Goal: Task Accomplishment & Management: Complete application form

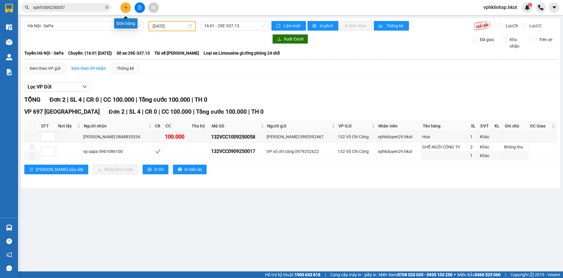
click at [125, 5] on icon "plus" at bounding box center [126, 7] width 4 height 4
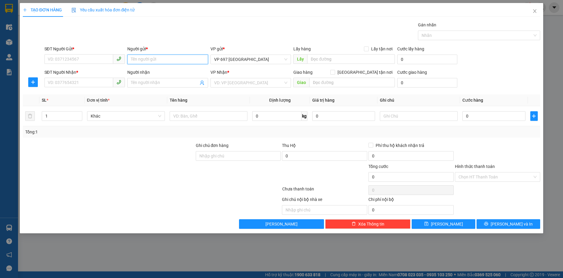
click at [168, 61] on input "Người gửi *" at bounding box center [167, 60] width 81 height 10
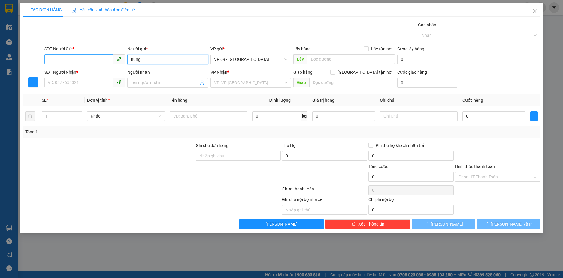
type input "hùng"
click at [103, 58] on input "SĐT Người Gửi *" at bounding box center [78, 59] width 69 height 10
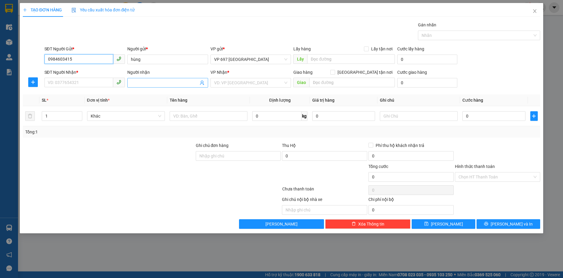
type input "0984603415"
click at [154, 83] on input "Người nhận" at bounding box center [165, 83] width 68 height 7
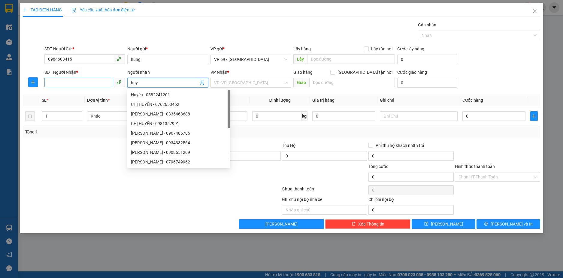
type input "huy"
click at [101, 79] on input "SĐT Người Nhận *" at bounding box center [78, 83] width 69 height 10
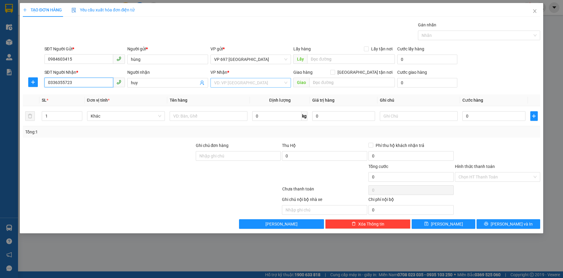
type input "0336355723"
drag, startPoint x: 244, startPoint y: 80, endPoint x: 244, endPoint y: 84, distance: 3.9
click at [244, 80] on input "search" at bounding box center [248, 82] width 69 height 9
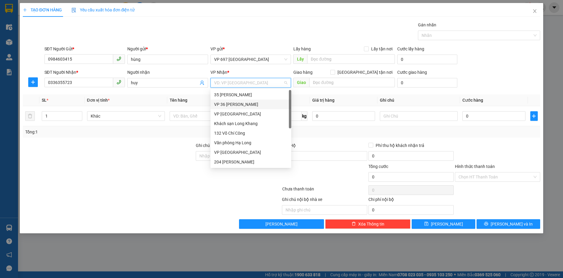
click at [234, 106] on div "VP 36 [PERSON_NAME]" at bounding box center [251, 104] width 74 height 7
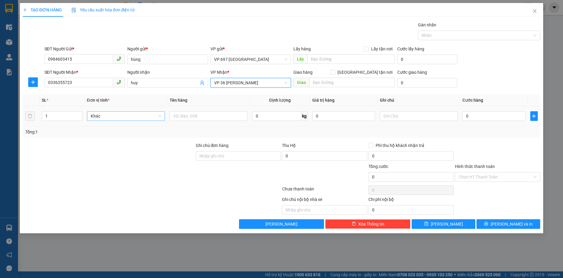
click at [134, 116] on span "Khác" at bounding box center [126, 116] width 71 height 9
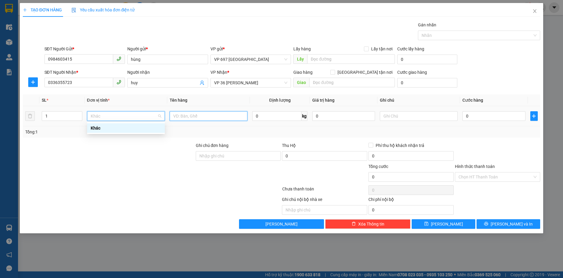
click at [184, 117] on input "text" at bounding box center [209, 116] width 78 height 10
type input "rượu"
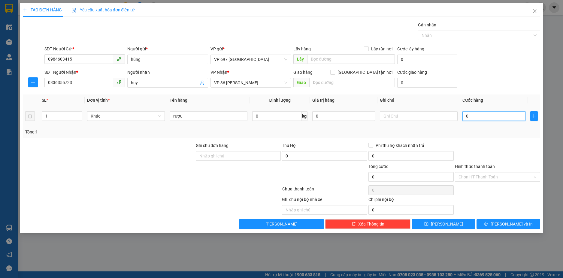
click at [476, 116] on input "0" at bounding box center [493, 116] width 63 height 10
type input "1"
type input "10"
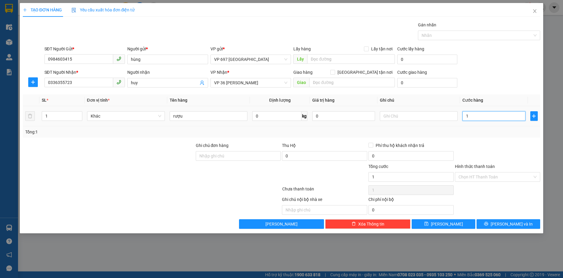
type input "10"
type input "100"
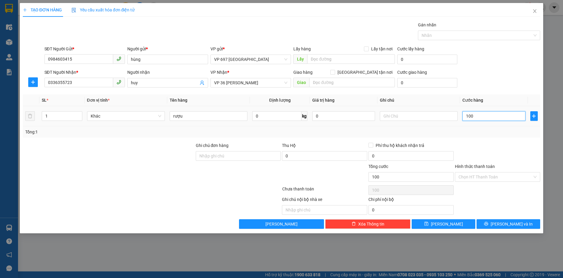
type input "1.000"
type input "1.000.000"
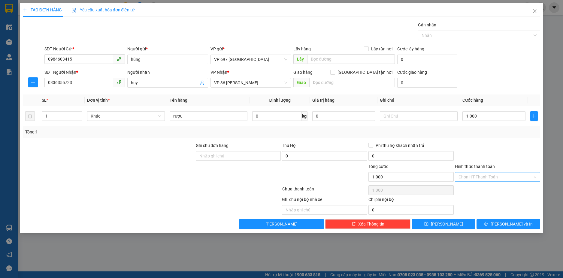
type input "1.000.000"
click at [493, 177] on input "Hình thức thanh toán" at bounding box center [495, 177] width 74 height 9
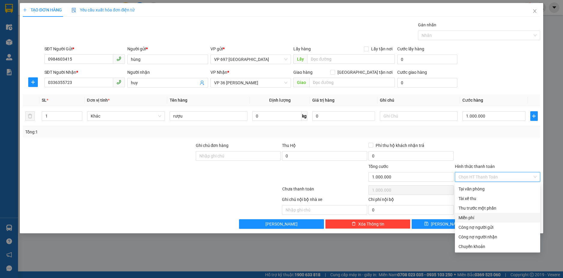
click at [477, 217] on div "Miễn phí" at bounding box center [497, 218] width 78 height 7
type input "0"
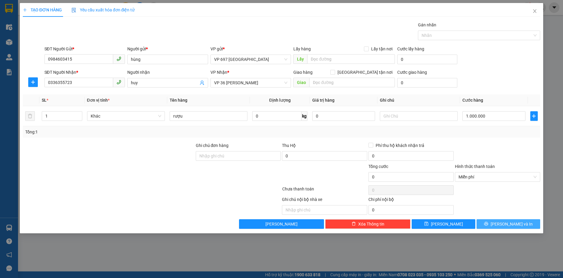
click at [508, 225] on span "[PERSON_NAME] và In" at bounding box center [512, 224] width 42 height 7
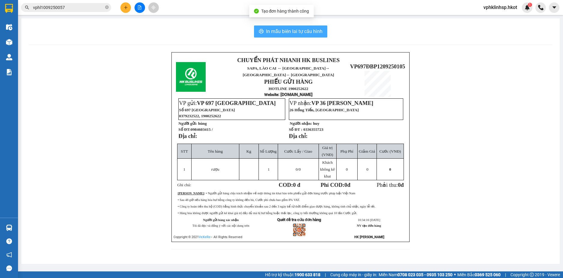
click at [309, 26] on button "In mẫu biên lai tự cấu hình" at bounding box center [290, 32] width 73 height 12
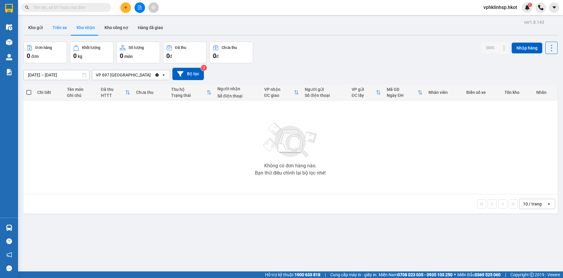
click at [61, 32] on button "Trên xe" at bounding box center [60, 27] width 24 height 14
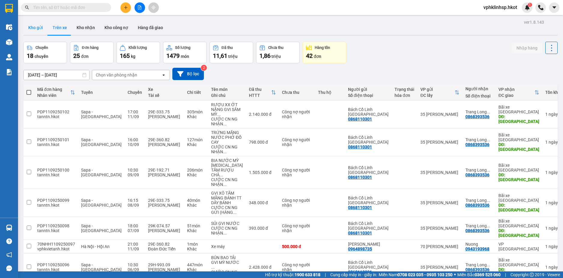
click at [42, 23] on button "Kho gửi" at bounding box center [35, 27] width 24 height 14
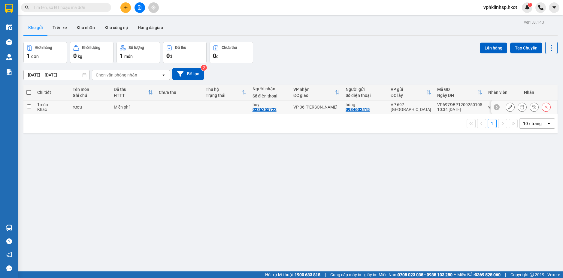
click at [185, 109] on td at bounding box center [179, 108] width 47 height 14
checkbox input "true"
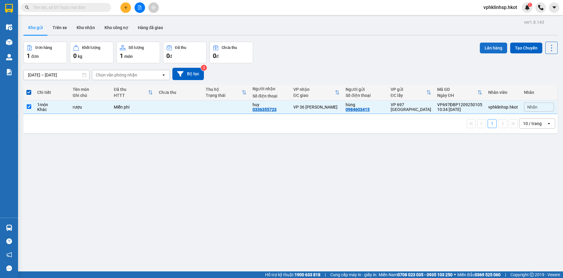
click at [489, 45] on button "Lên hàng" at bounding box center [493, 48] width 27 height 11
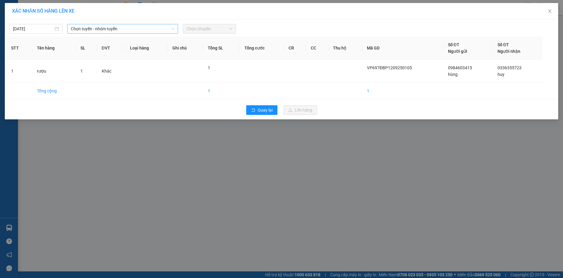
click at [159, 28] on span "Chọn tuyến - nhóm tuyến" at bounding box center [123, 28] width 104 height 9
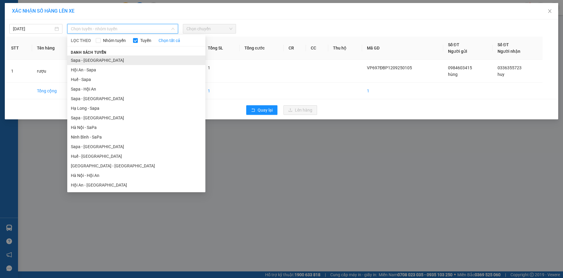
click at [95, 63] on li "Sapa - [GEOGRAPHIC_DATA]" at bounding box center [136, 61] width 138 height 10
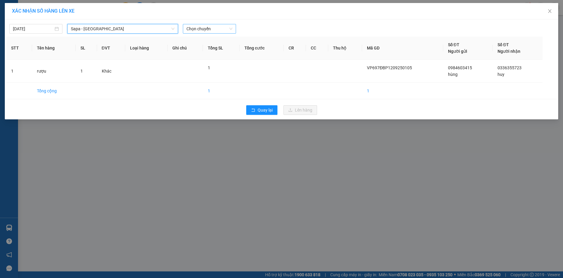
click at [211, 30] on span "Chọn chuyến" at bounding box center [209, 28] width 46 height 9
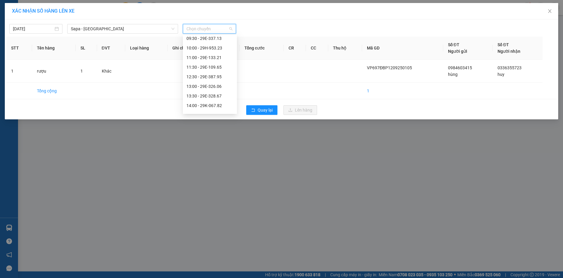
scroll to position [30, 0]
click at [207, 98] on div "11:30 - 29E-109.65" at bounding box center [209, 97] width 47 height 7
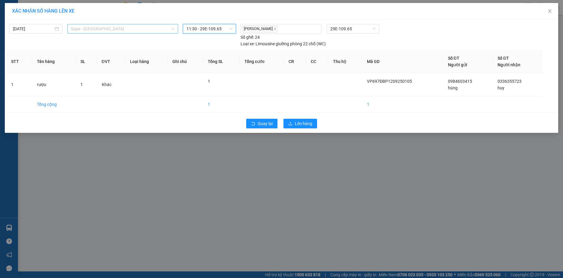
click at [109, 28] on span "Sapa - [GEOGRAPHIC_DATA]" at bounding box center [123, 28] width 104 height 9
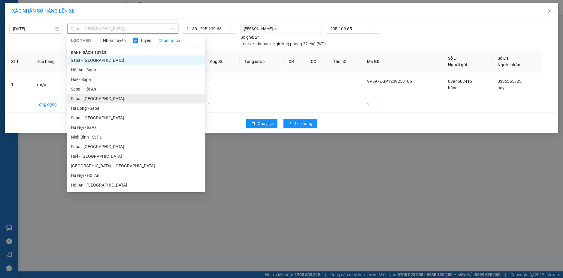
click at [98, 99] on li "Sapa - [GEOGRAPHIC_DATA]" at bounding box center [136, 99] width 138 height 10
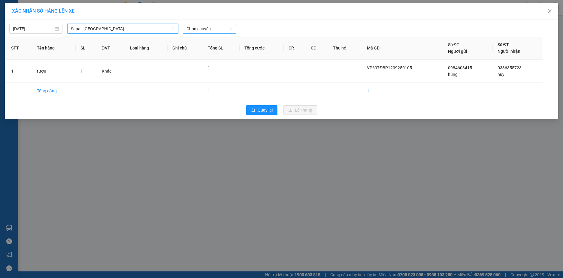
click at [202, 25] on span "Chọn chuyến" at bounding box center [209, 28] width 46 height 9
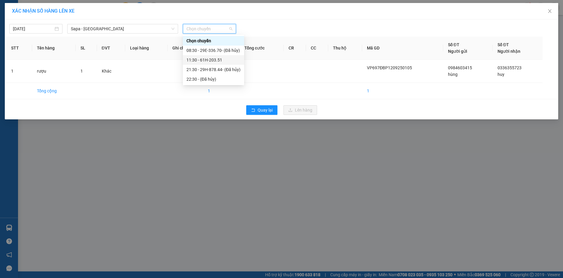
click at [215, 62] on div "11:30 - 61H-203.51" at bounding box center [213, 60] width 54 height 7
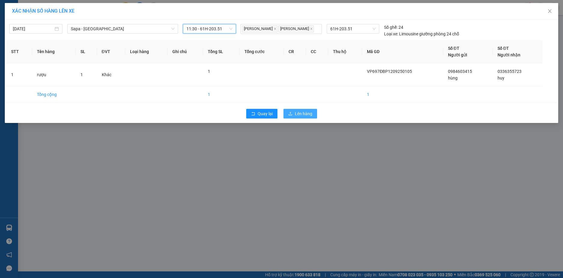
click at [301, 114] on span "Lên hàng" at bounding box center [303, 113] width 17 height 7
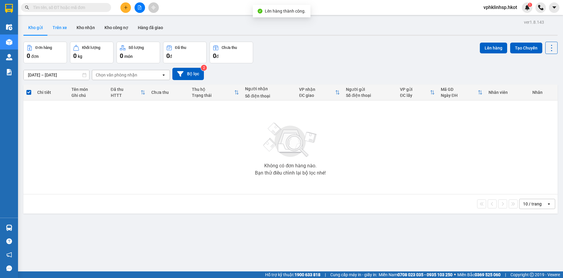
click at [62, 27] on button "Trên xe" at bounding box center [60, 27] width 24 height 14
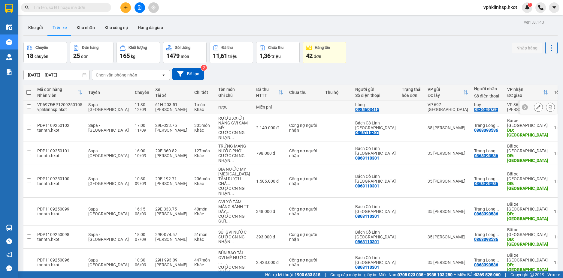
click at [178, 109] on td "61H-203.51 [PERSON_NAME]" at bounding box center [171, 108] width 39 height 14
checkbox input "true"
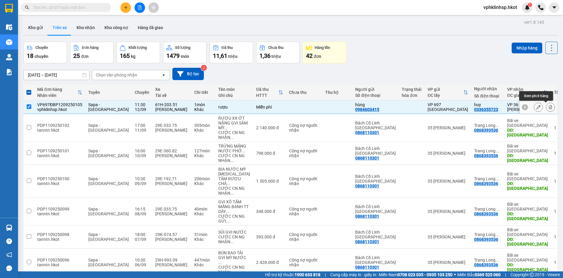
click at [549, 107] on icon at bounding box center [550, 107] width 3 height 4
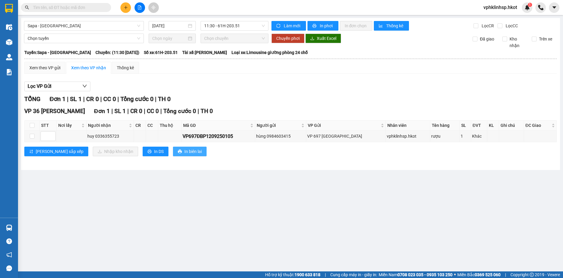
click at [184, 149] on span "In biên lai" at bounding box center [192, 151] width 17 height 7
click at [320, 26] on span "In phơi" at bounding box center [327, 26] width 14 height 7
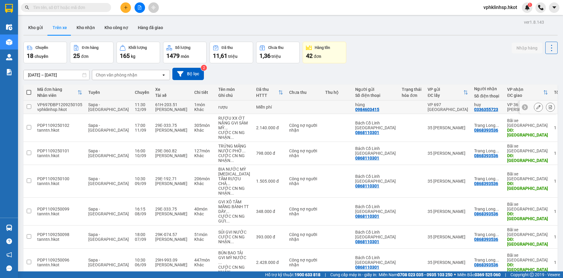
click at [264, 110] on td "Miễn phí" at bounding box center [269, 108] width 33 height 14
checkbox input "true"
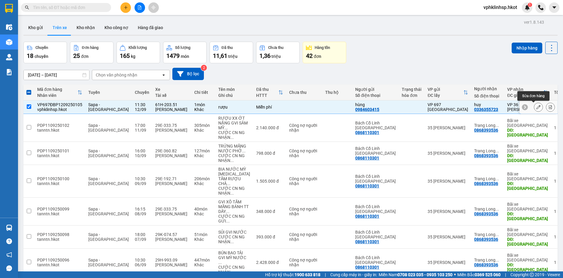
click at [536, 108] on icon at bounding box center [538, 107] width 4 height 4
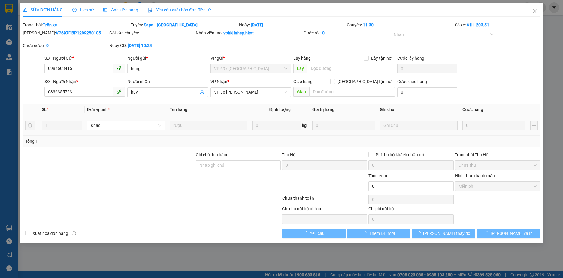
type input "0984603415"
type input "hùng"
type input "0336355723"
type input "huy"
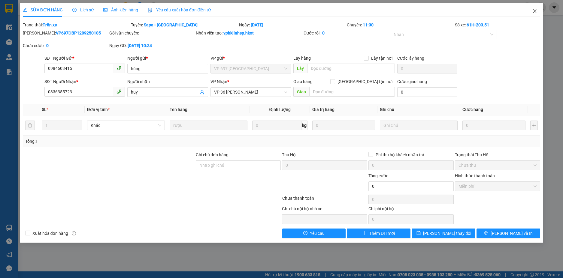
click at [531, 12] on span "Close" at bounding box center [534, 11] width 17 height 17
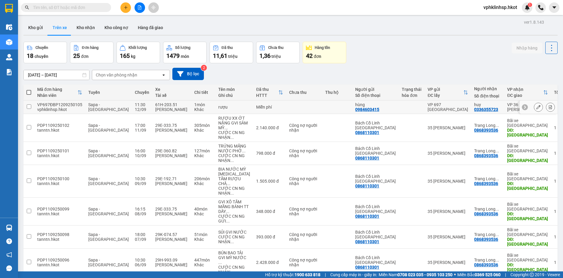
click at [232, 111] on td "rượu" at bounding box center [234, 108] width 38 height 14
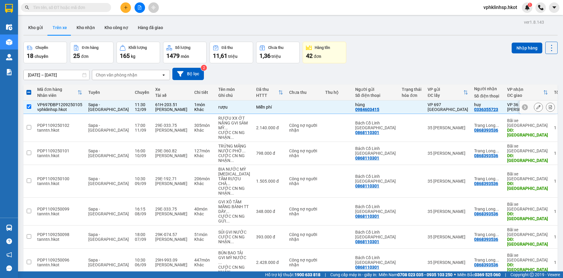
click at [322, 110] on td at bounding box center [337, 108] width 30 height 14
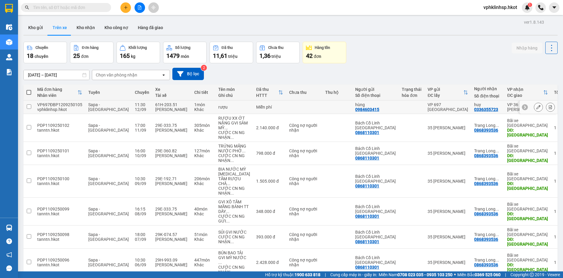
click at [298, 109] on td at bounding box center [304, 108] width 36 height 14
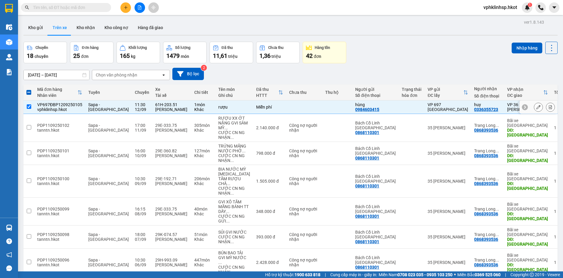
click at [298, 109] on td at bounding box center [304, 108] width 36 height 14
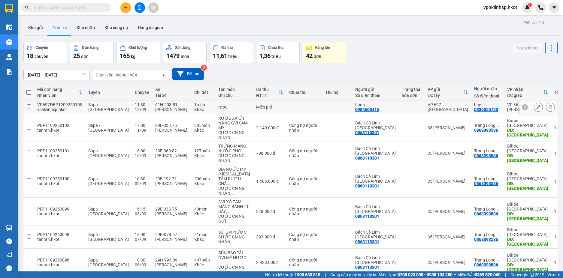
click at [297, 109] on td at bounding box center [304, 108] width 36 height 14
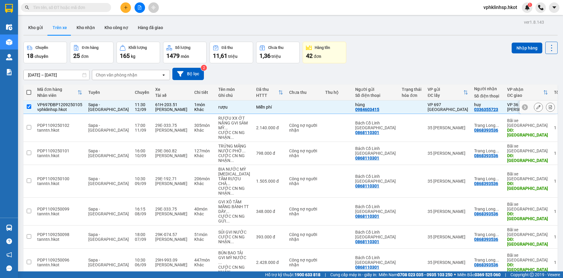
click at [297, 109] on td at bounding box center [304, 108] width 36 height 14
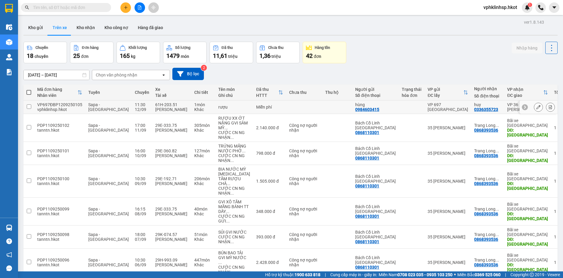
click at [293, 107] on td at bounding box center [304, 108] width 36 height 14
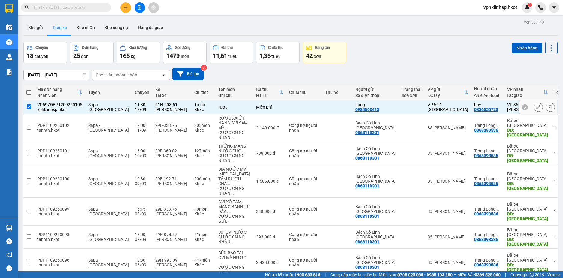
click at [293, 107] on td at bounding box center [304, 108] width 36 height 14
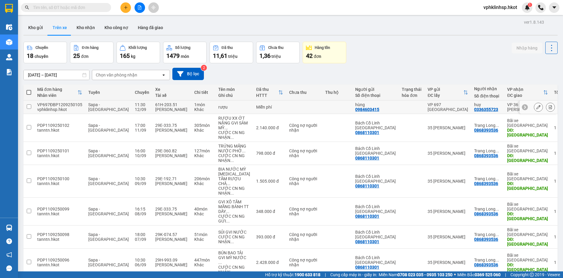
click at [135, 109] on div "12/09" at bounding box center [142, 109] width 14 height 5
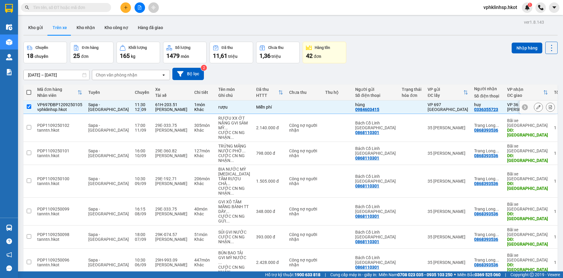
click at [135, 109] on div "12/09" at bounding box center [142, 109] width 14 height 5
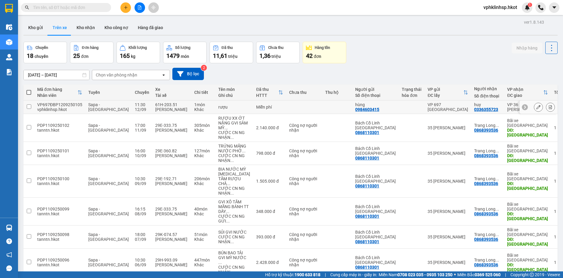
click at [266, 107] on div "Miễn phí" at bounding box center [269, 107] width 27 height 5
click at [269, 107] on div "Miễn phí" at bounding box center [269, 107] width 27 height 5
click at [322, 107] on td at bounding box center [337, 108] width 30 height 14
checkbox input "true"
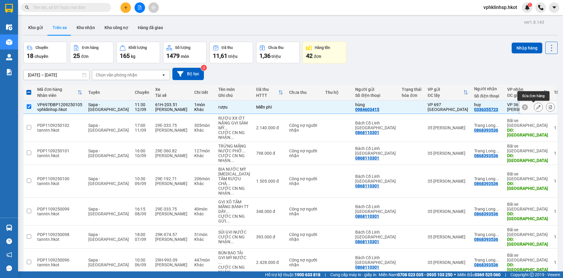
click at [536, 106] on icon at bounding box center [538, 107] width 4 height 4
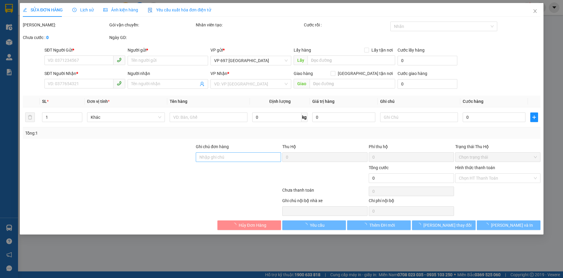
type input "0984603415"
type input "hùng"
type input "0336355723"
type input "huy"
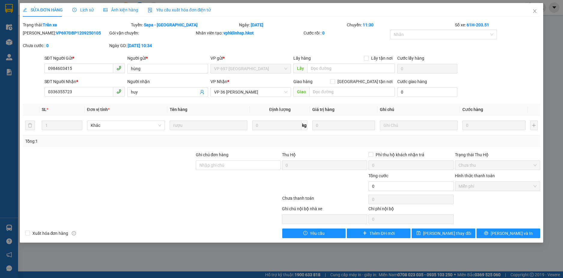
click at [483, 28] on div "Số xe: 61H-203.51" at bounding box center [497, 25] width 86 height 7
click at [483, 26] on b "61H-203.51" at bounding box center [478, 25] width 23 height 5
click at [369, 24] on b "11:30" at bounding box center [368, 25] width 11 height 5
click at [533, 15] on span "Close" at bounding box center [534, 11] width 17 height 17
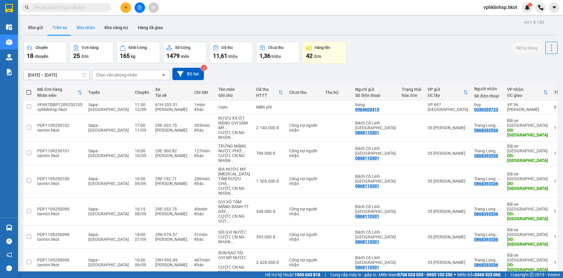
click at [83, 25] on button "Kho nhận" at bounding box center [86, 27] width 28 height 14
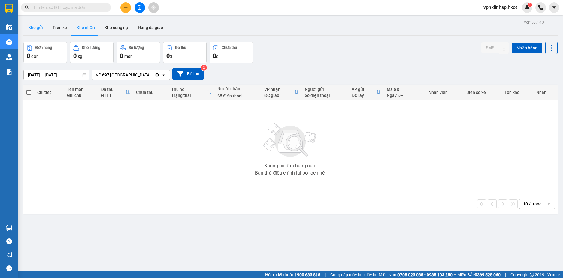
click at [39, 27] on button "Kho gửi" at bounding box center [35, 27] width 24 height 14
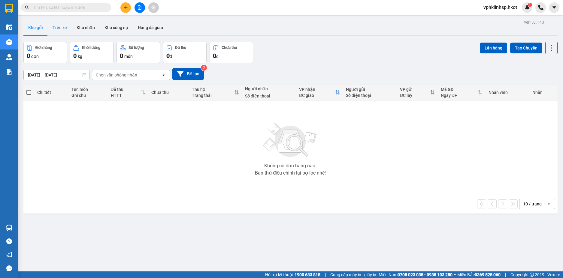
click at [58, 27] on button "Trên xe" at bounding box center [60, 27] width 24 height 14
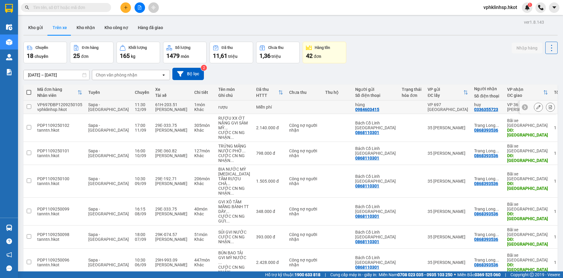
click at [524, 107] on icon at bounding box center [525, 107] width 2 height 3
click at [551, 105] on icon at bounding box center [553, 107] width 4 height 4
click at [534, 110] on button at bounding box center [538, 107] width 8 height 11
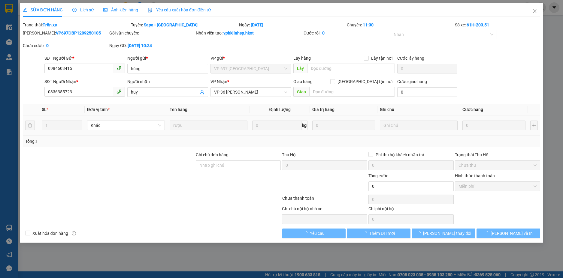
type input "0984603415"
type input "hùng"
type input "0336355723"
type input "huy"
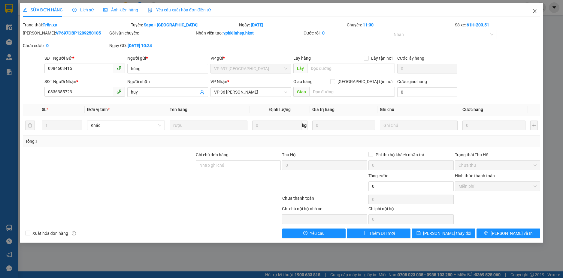
click at [538, 11] on span "Close" at bounding box center [534, 11] width 17 height 17
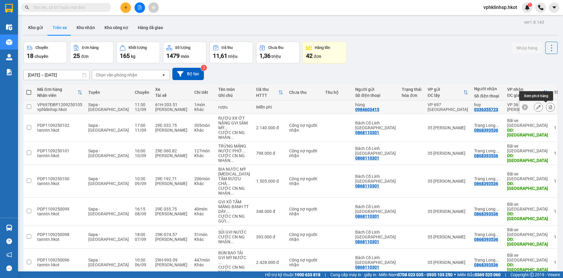
click at [548, 105] on icon at bounding box center [550, 107] width 4 height 4
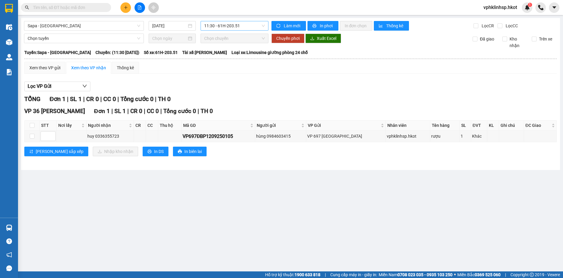
click at [241, 27] on span "11:30 - 61H-203.51" at bounding box center [234, 25] width 61 height 9
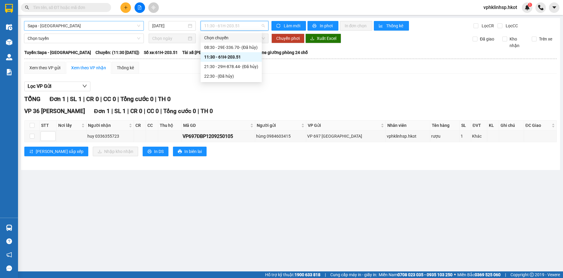
click at [108, 24] on span "Sapa - [GEOGRAPHIC_DATA]" at bounding box center [84, 25] width 113 height 9
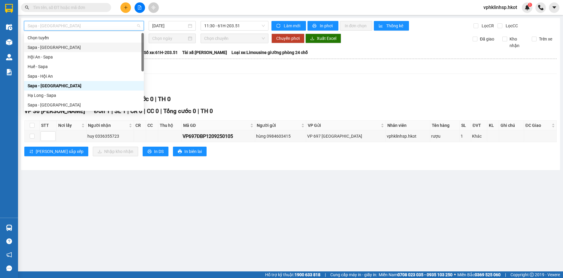
click at [46, 48] on div "Sapa - [GEOGRAPHIC_DATA]" at bounding box center [84, 47] width 113 height 7
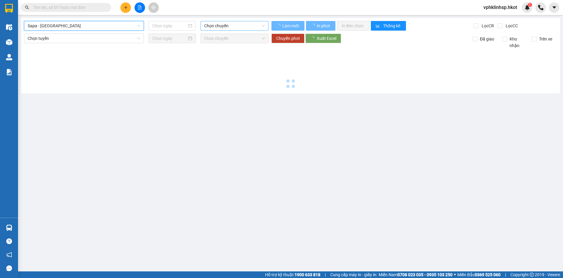
type input "[DATE]"
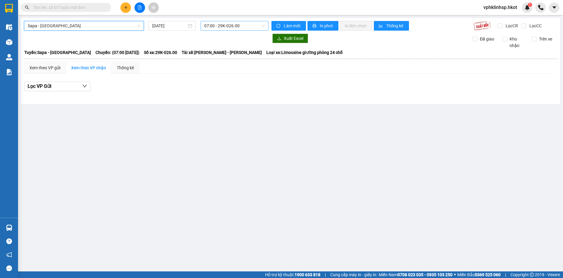
click at [237, 27] on span "07:00 - 29K-026.00" at bounding box center [234, 25] width 61 height 9
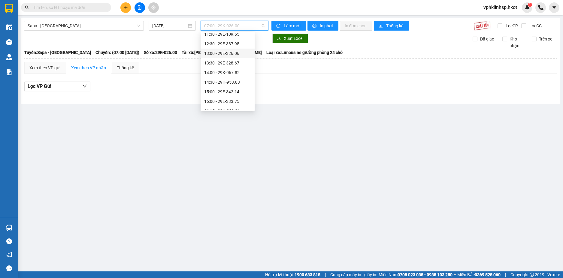
scroll to position [60, 0]
click at [219, 54] on div "11:00 - 29E-133.21" at bounding box center [227, 54] width 47 height 7
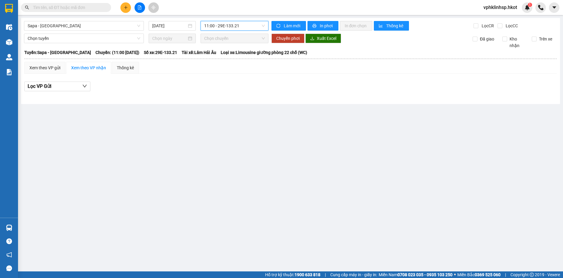
click at [105, 20] on div "Sapa - [GEOGRAPHIC_DATA] [DATE] 11:00 11:00 - 29E-133.21 Làm mới In phơi In đơn…" at bounding box center [290, 61] width 539 height 86
click at [104, 26] on span "Sapa - [GEOGRAPHIC_DATA]" at bounding box center [84, 25] width 113 height 9
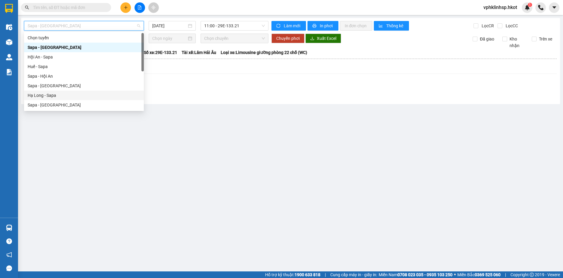
click at [54, 95] on div "Hạ Long - Sapa" at bounding box center [84, 95] width 113 height 7
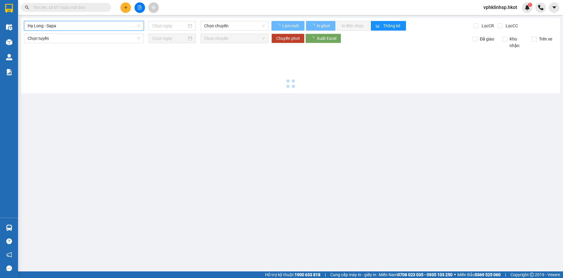
type input "[DATE]"
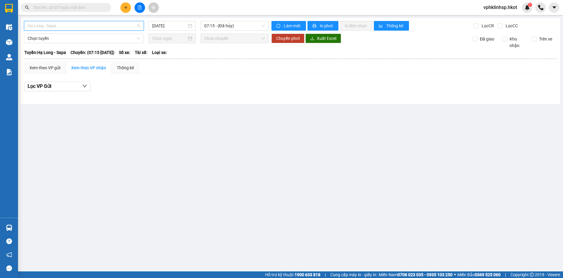
click at [69, 25] on span "Hạ Long - Sapa" at bounding box center [84, 25] width 113 height 9
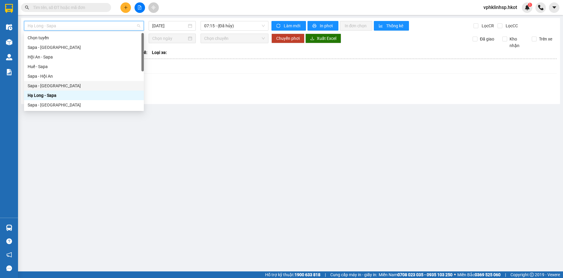
click at [52, 85] on div "Sapa - [GEOGRAPHIC_DATA]" at bounding box center [84, 86] width 113 height 7
type input "[DATE]"
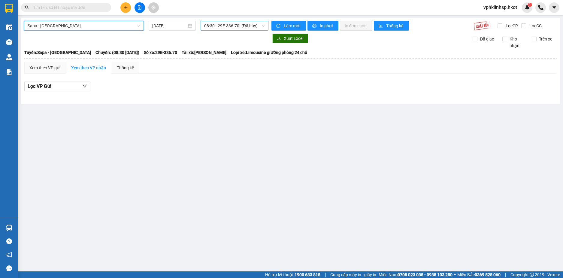
click at [233, 27] on span "08:30 - 29E-336.70 - (Đã hủy)" at bounding box center [234, 25] width 61 height 9
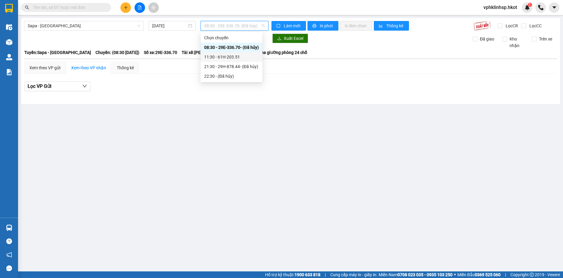
click at [228, 59] on div "11:30 - 61H-203.51" at bounding box center [231, 57] width 55 height 7
